Goal: Check status: Check status

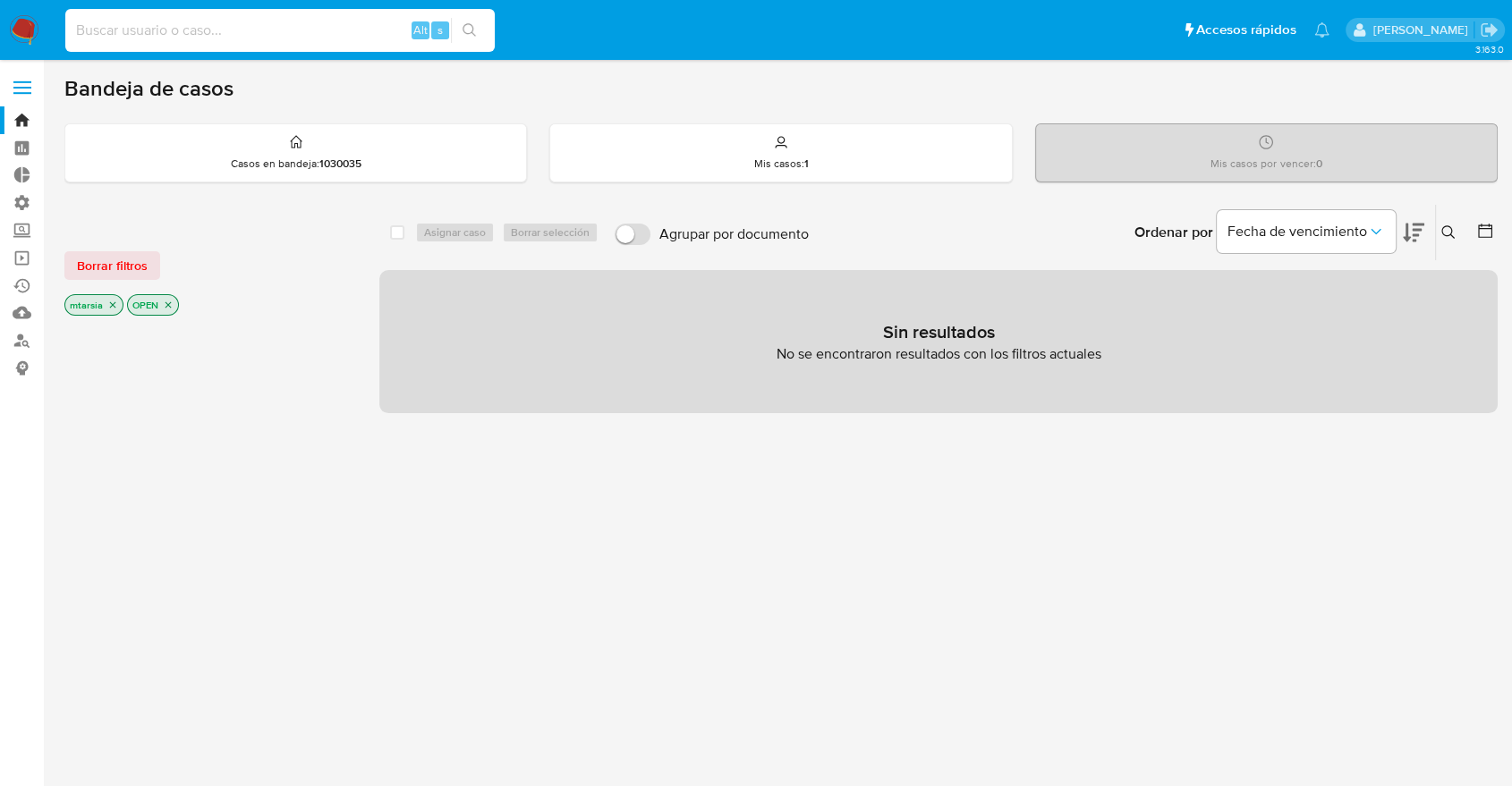
click at [351, 27] on input at bounding box center [280, 30] width 430 height 23
paste input "533340947"
type input "533340947"
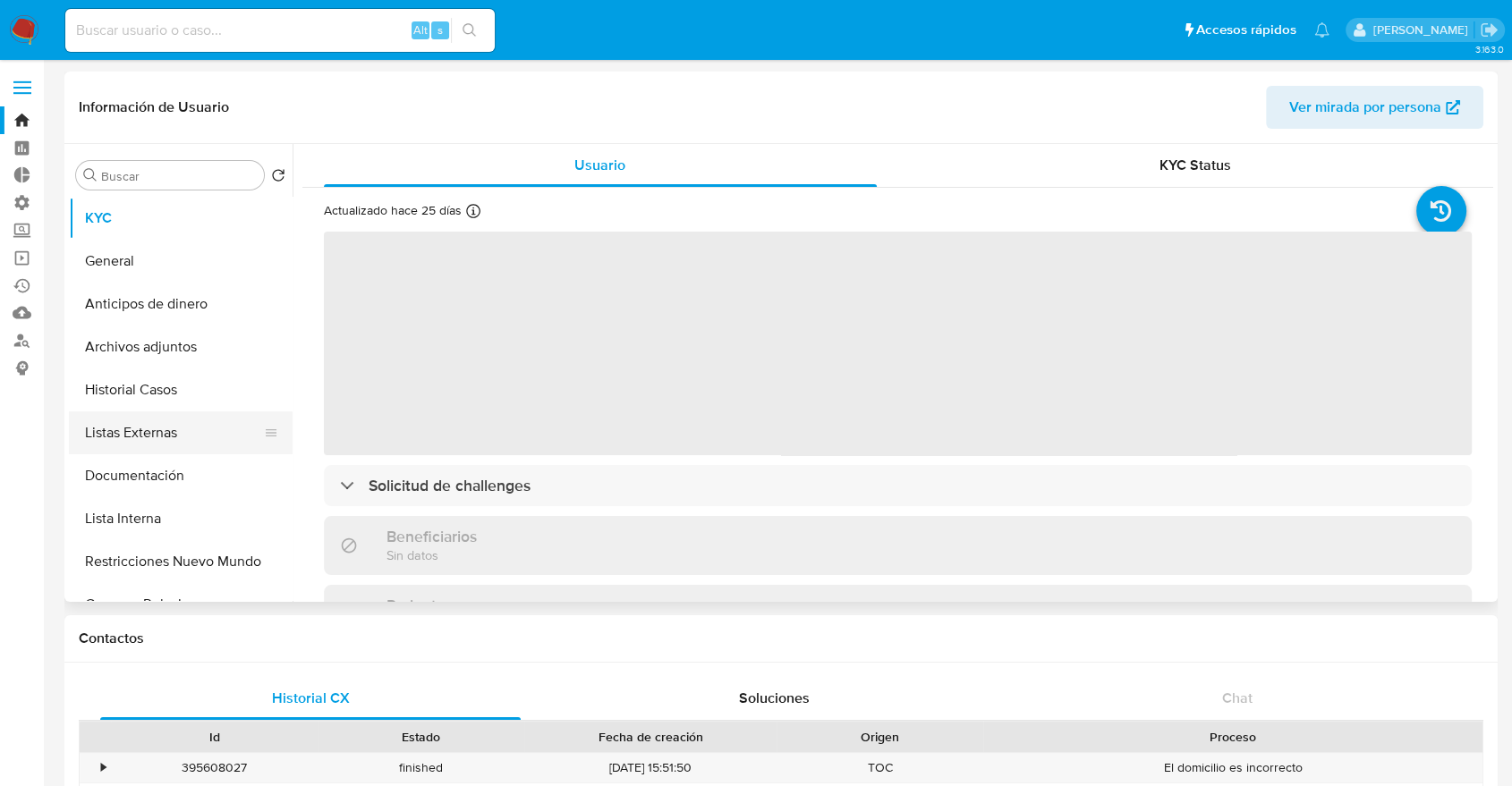
select select "10"
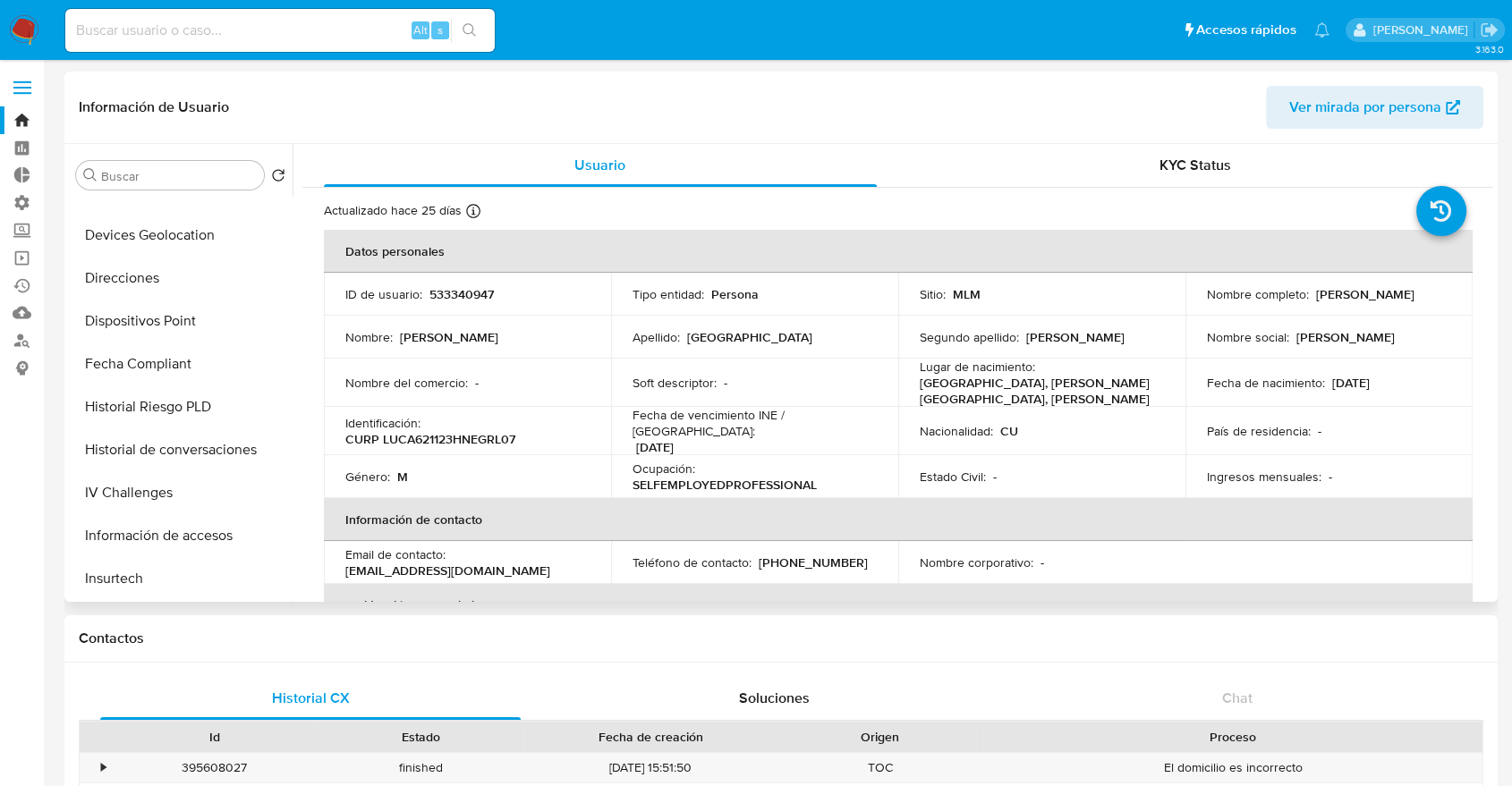
scroll to position [554, 0]
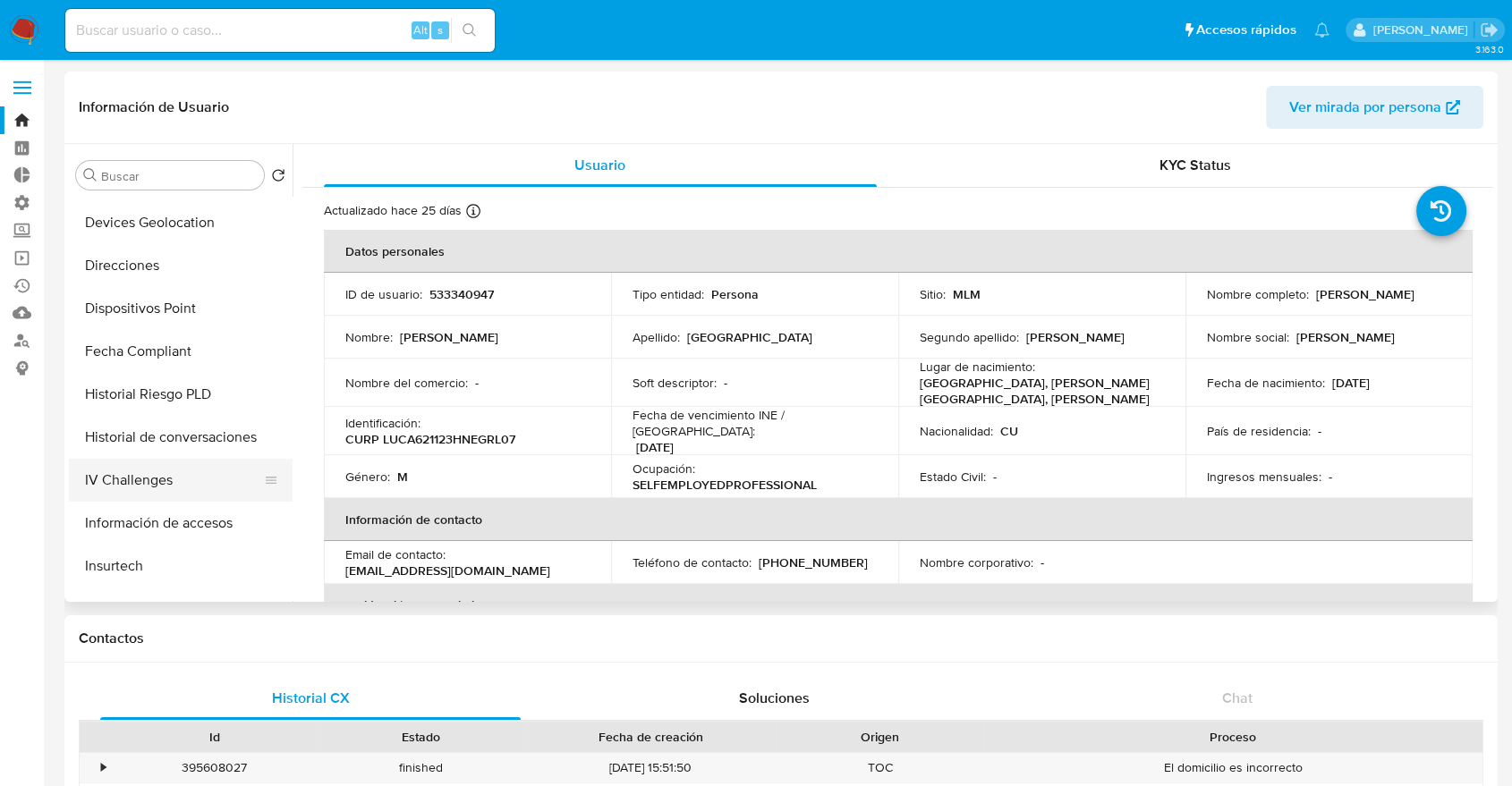
click at [221, 483] on button "IV Challenges" at bounding box center [174, 480] width 209 height 43
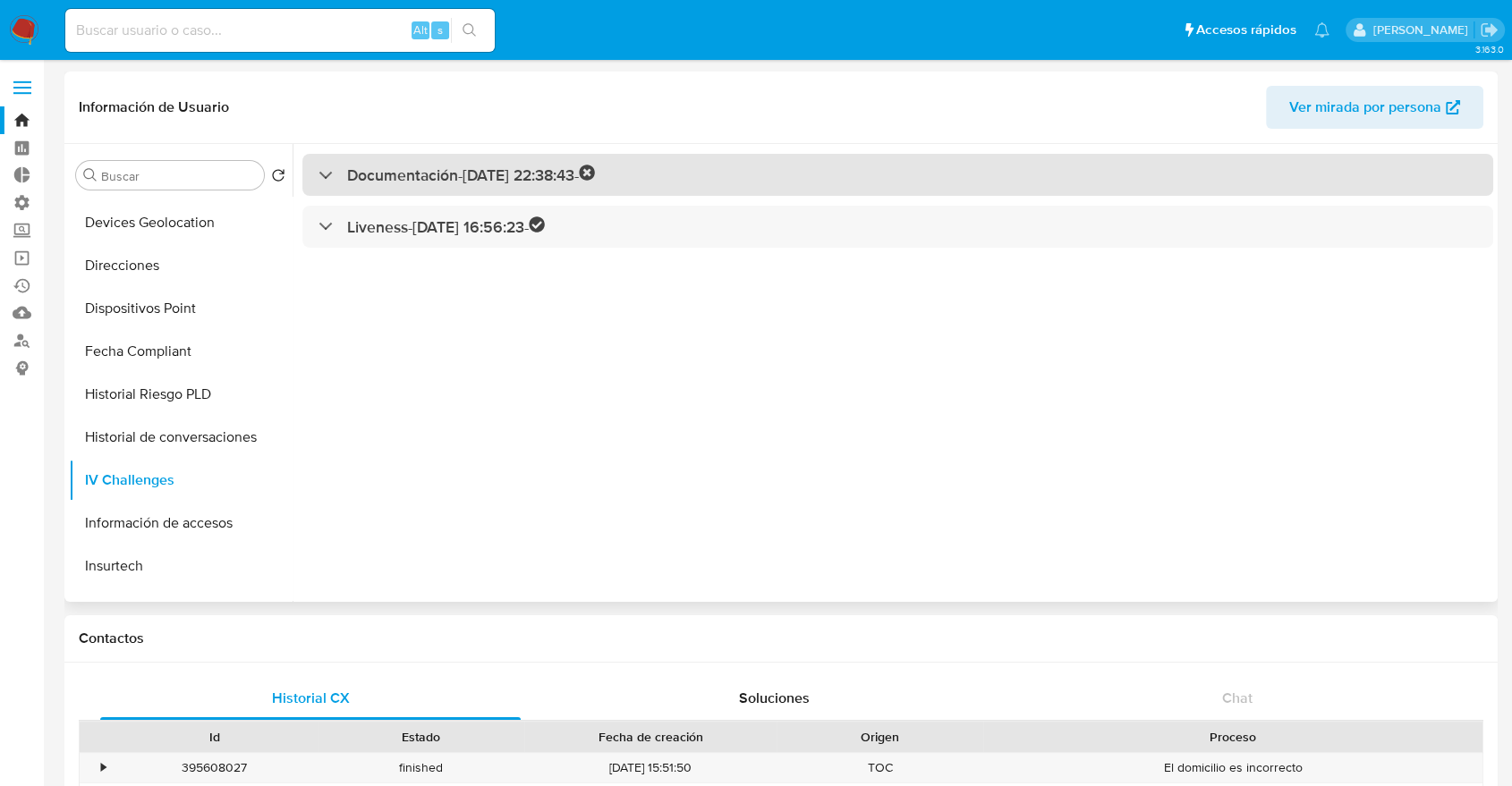
click at [681, 172] on div "Documentación - [DATE] 22:38:43 -" at bounding box center [898, 175] width 1191 height 42
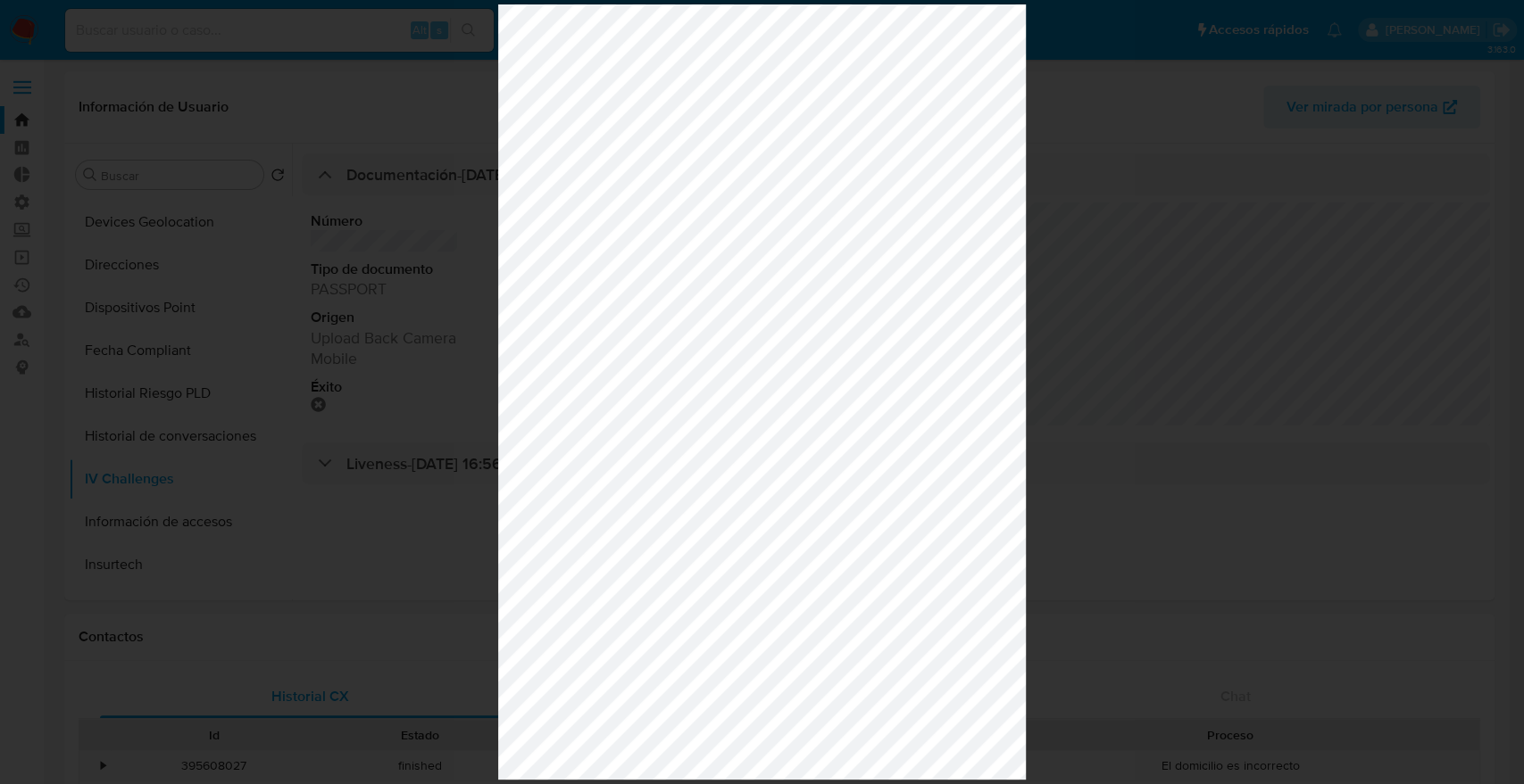
click at [399, 356] on div at bounding box center [762, 392] width 1524 height 784
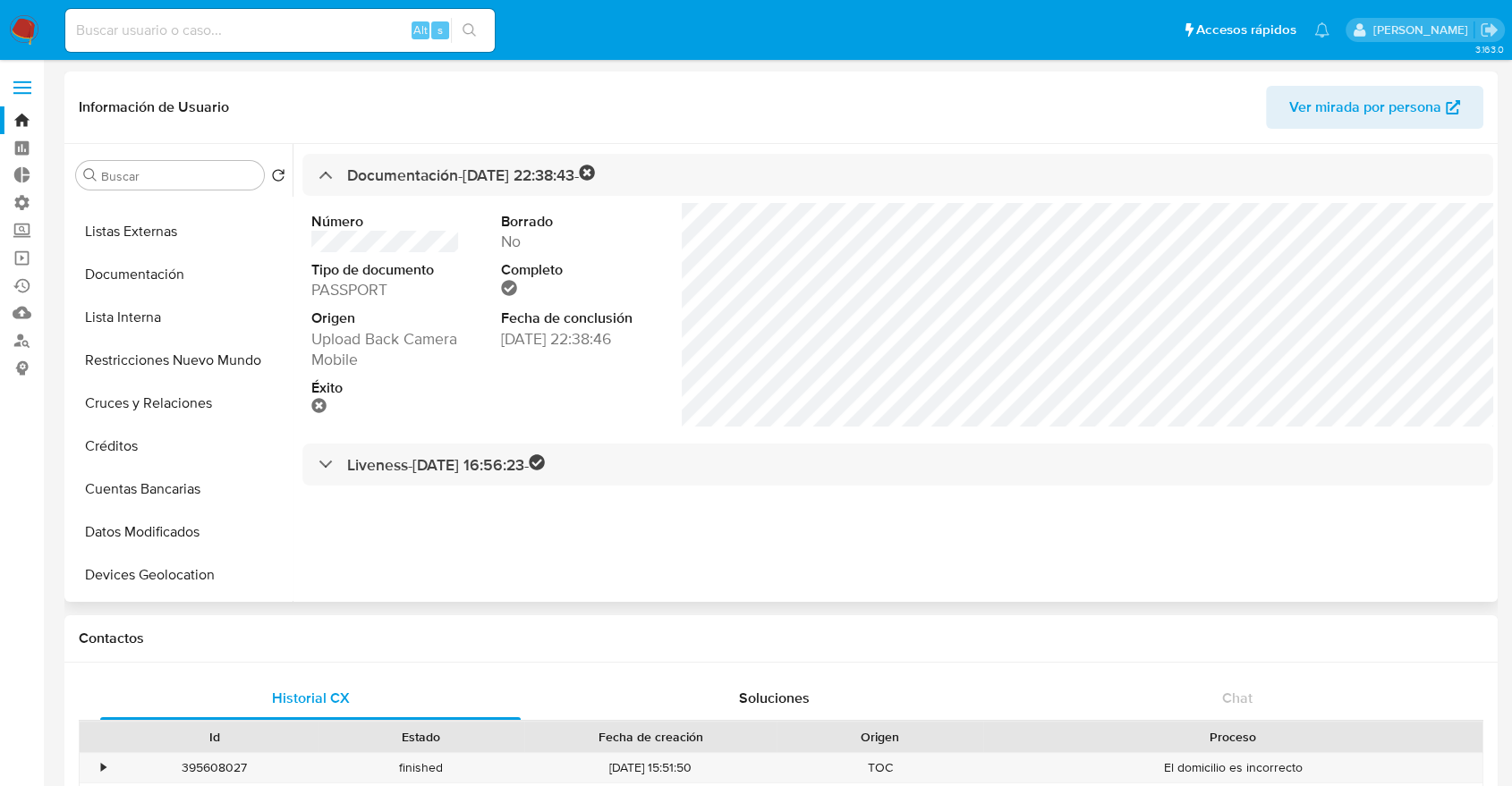
scroll to position [0, 0]
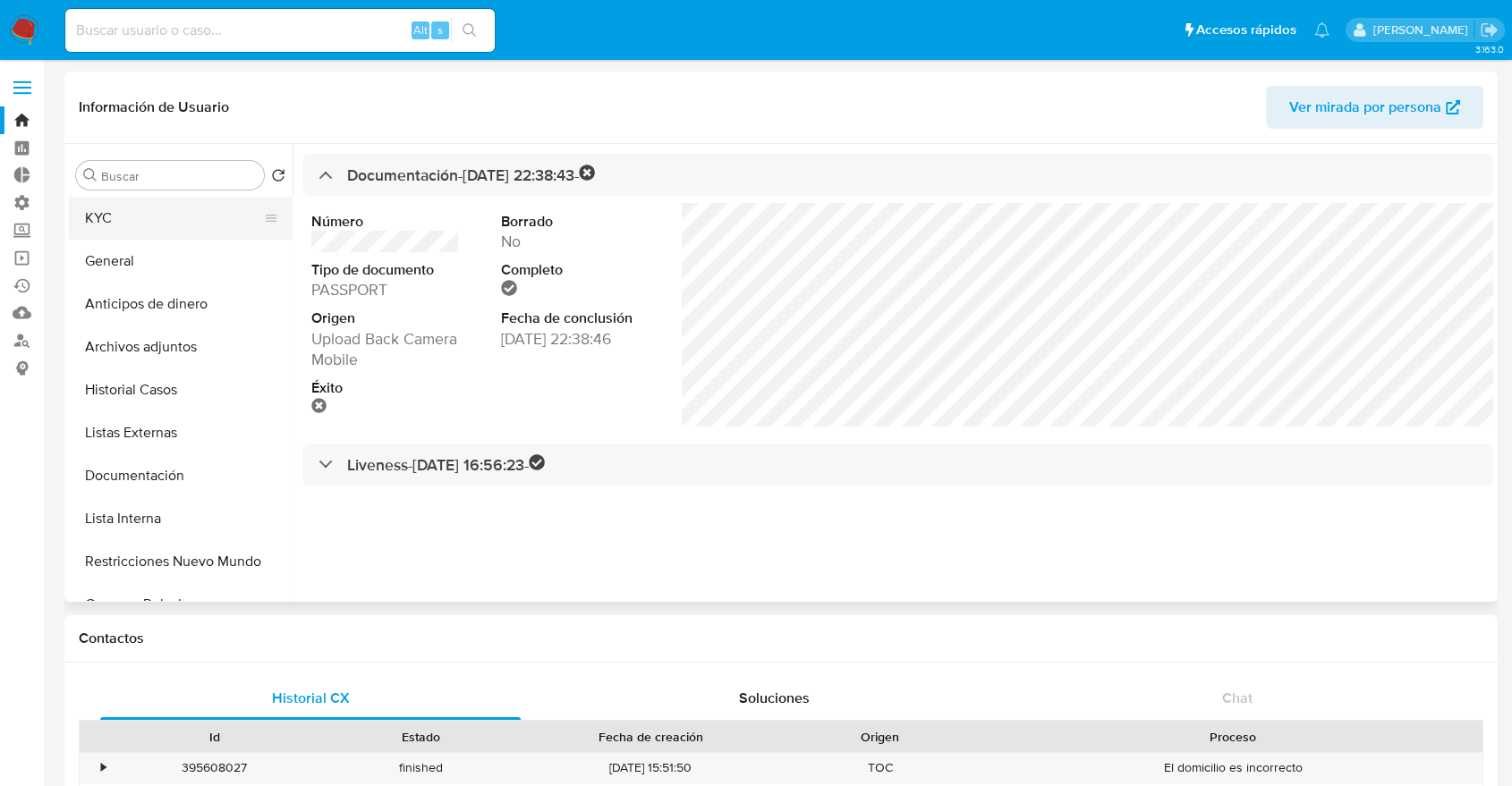
click at [209, 219] on button "KYC" at bounding box center [174, 219] width 209 height 43
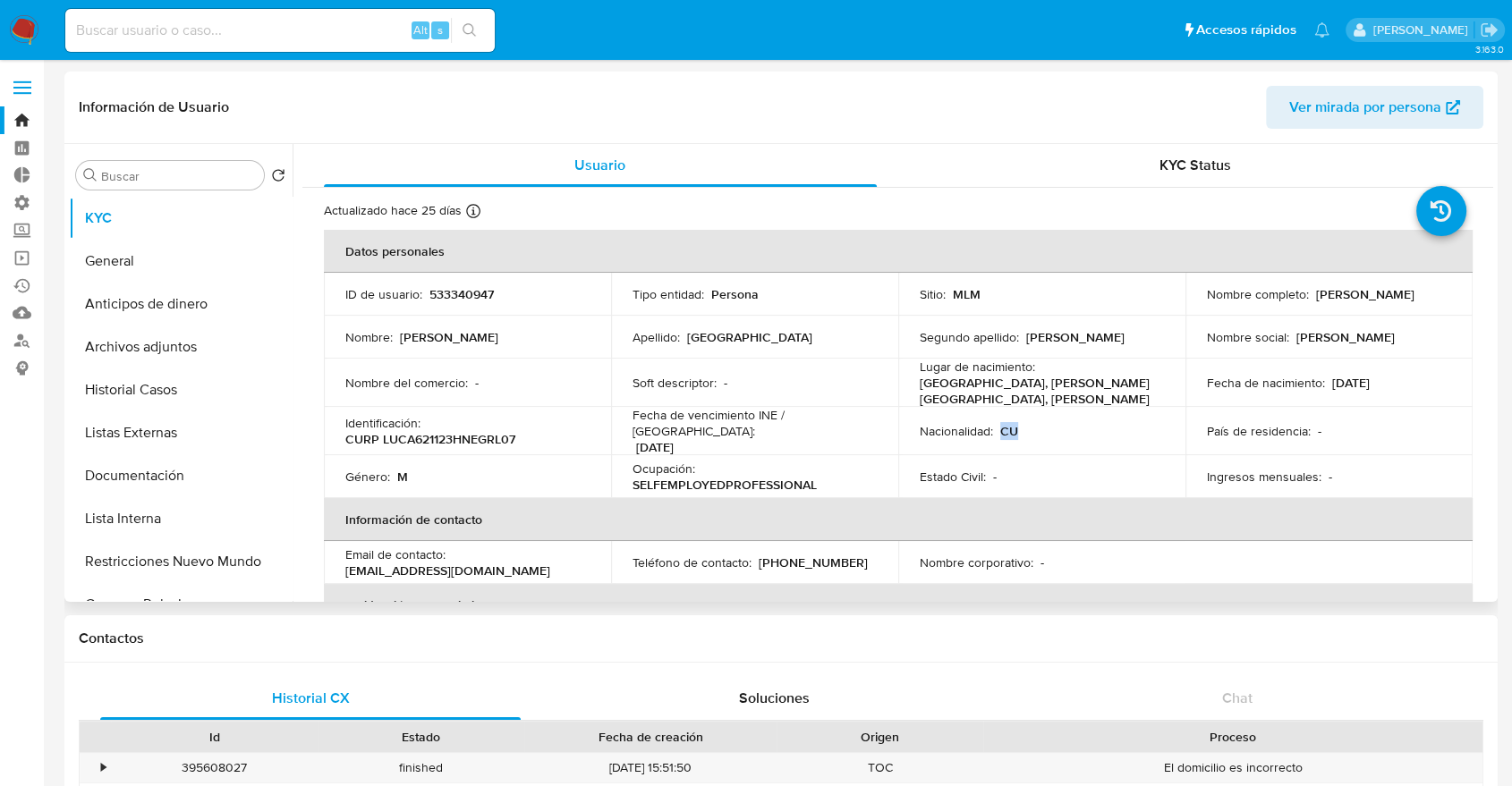
drag, startPoint x: 1000, startPoint y: 419, endPoint x: 1014, endPoint y: 419, distance: 14.0
click at [1014, 423] on p "CU" at bounding box center [1009, 431] width 18 height 16
click at [430, 293] on p "533340947" at bounding box center [462, 294] width 64 height 16
copy p "533340947"
